Goal: Book appointment/travel/reservation

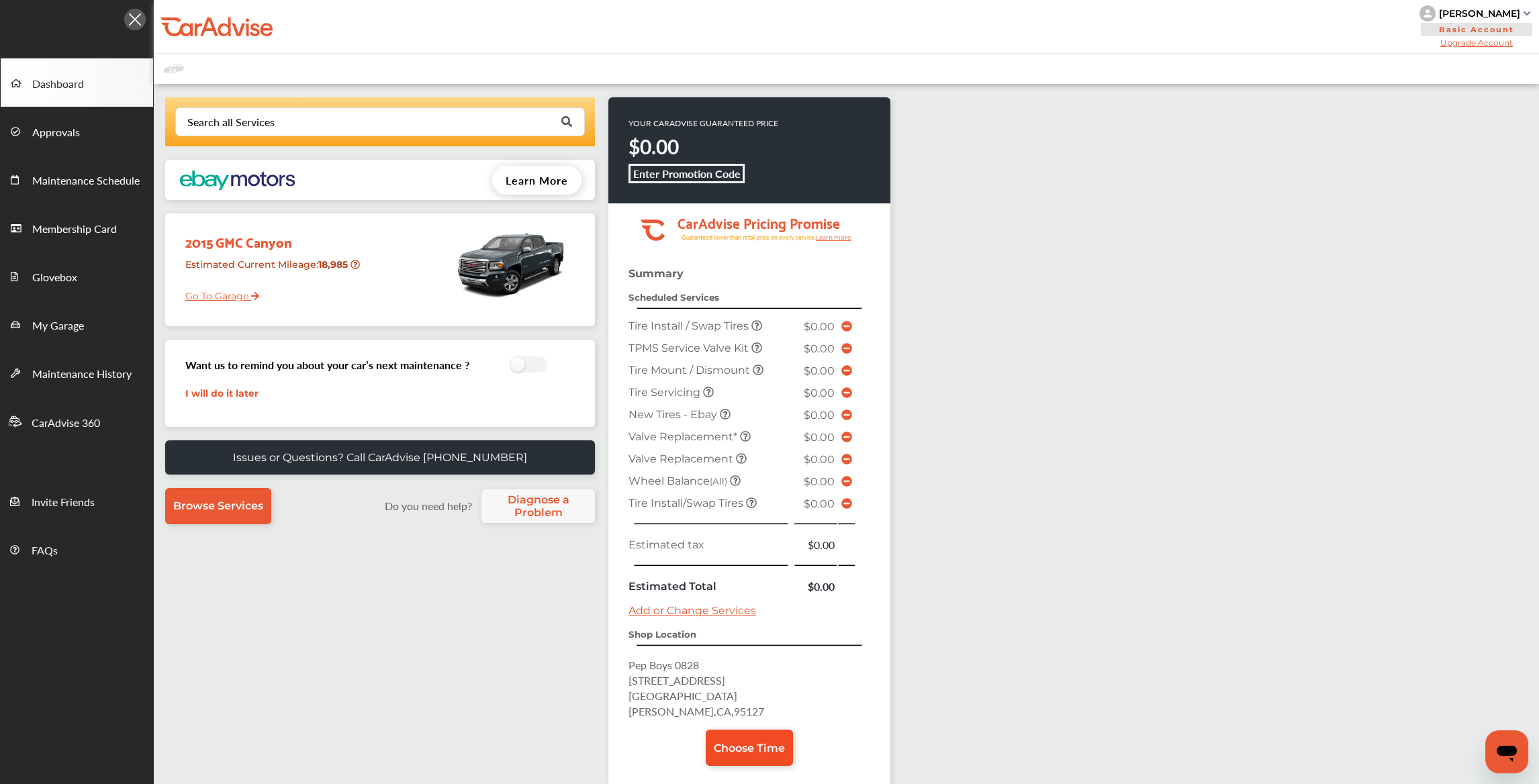
click at [723, 742] on span "Choose Time" at bounding box center [749, 748] width 71 height 12
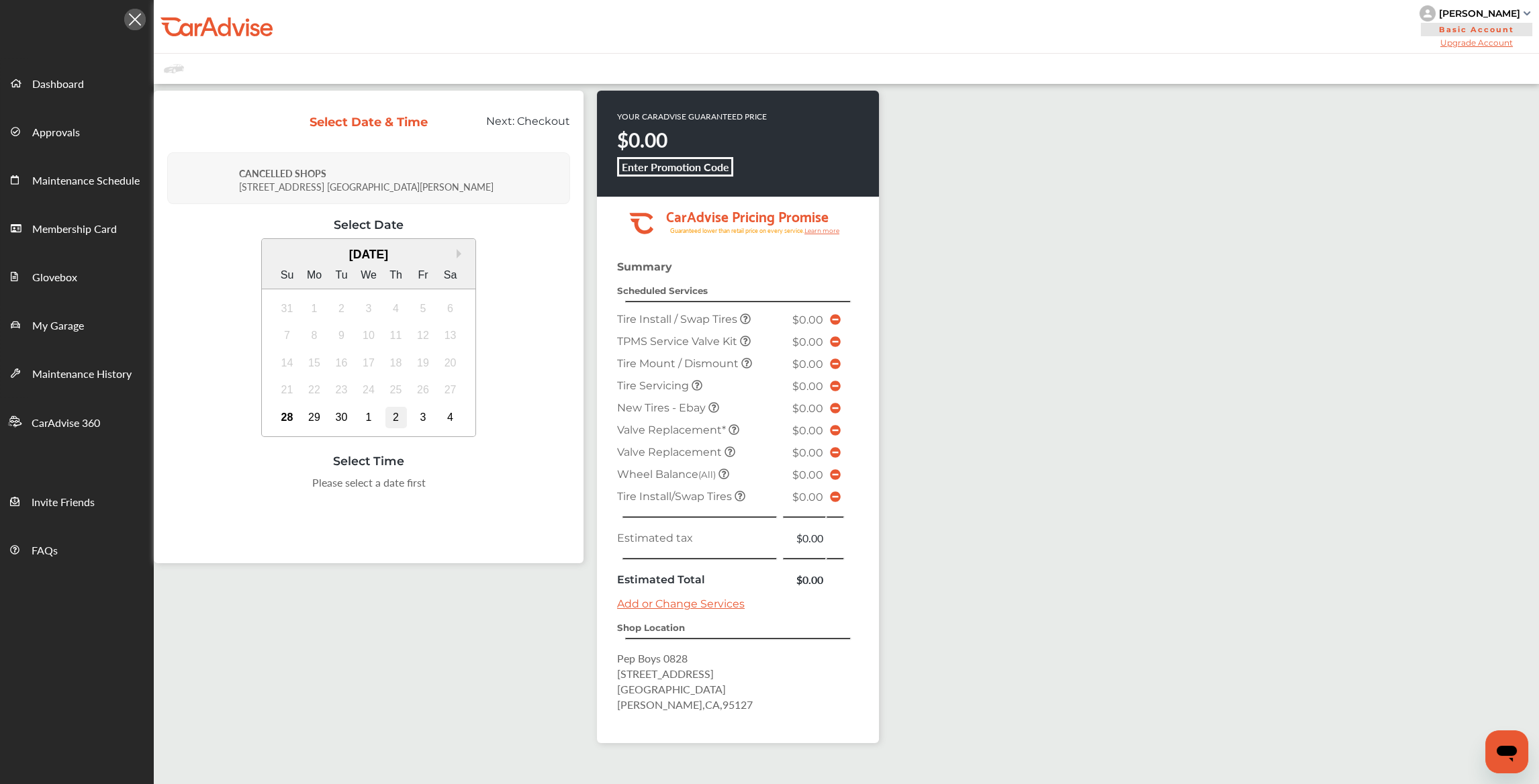
click at [396, 409] on div "2" at bounding box center [396, 417] width 21 height 21
click at [423, 307] on div "3" at bounding box center [422, 309] width 21 height 21
drag, startPoint x: 690, startPoint y: 680, endPoint x: 606, endPoint y: 667, distance: 85.0
click at [606, 667] on div "Summary Scheduled Services Tire Install / Swap Tires $0.00 TPMS Service Valve K…" at bounding box center [737, 501] width 282 height 482
copy p "[STREET_ADDRESS]"
